Goal: Find specific fact: Locate a discrete piece of known information

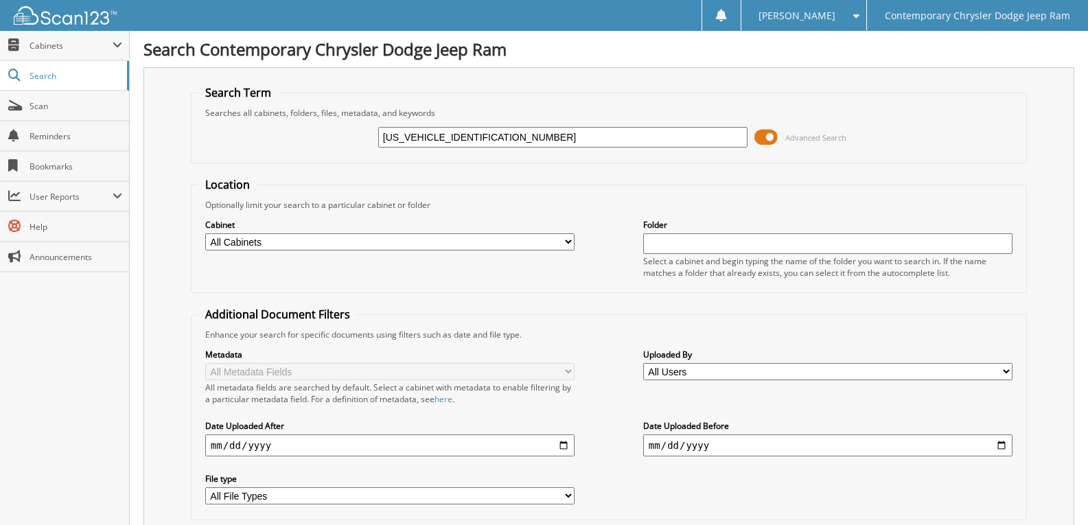
type input "[US_VEHICLE_IDENTIFICATION_NUMBER]"
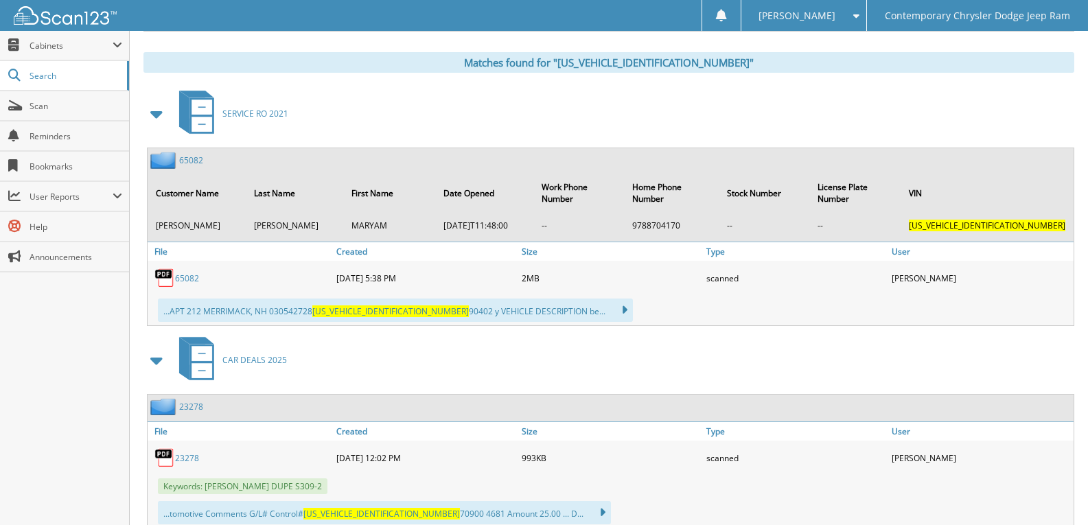
scroll to position [549, 0]
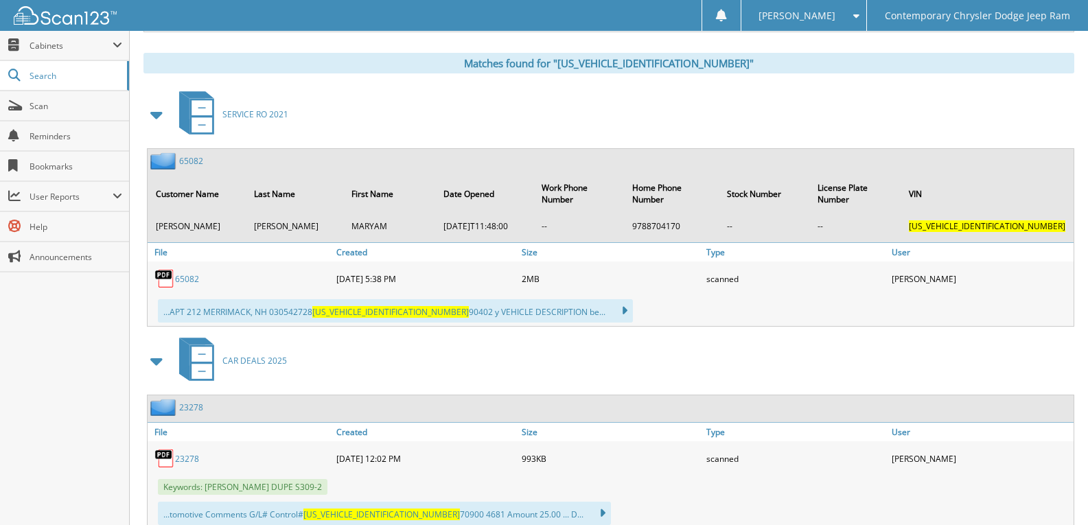
click at [165, 108] on span at bounding box center [157, 114] width 19 height 25
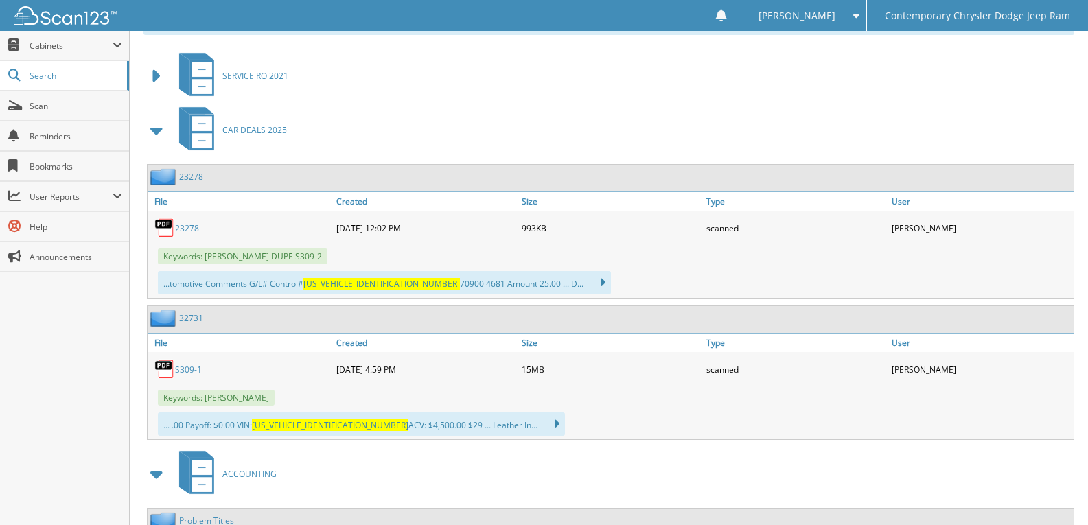
scroll to position [618, 0]
